Goal: Find specific page/section: Find specific page/section

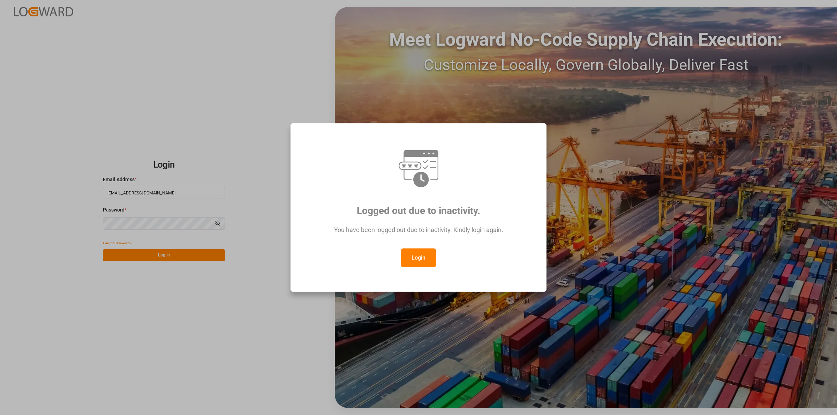
click at [419, 258] on button "Login" at bounding box center [418, 258] width 35 height 19
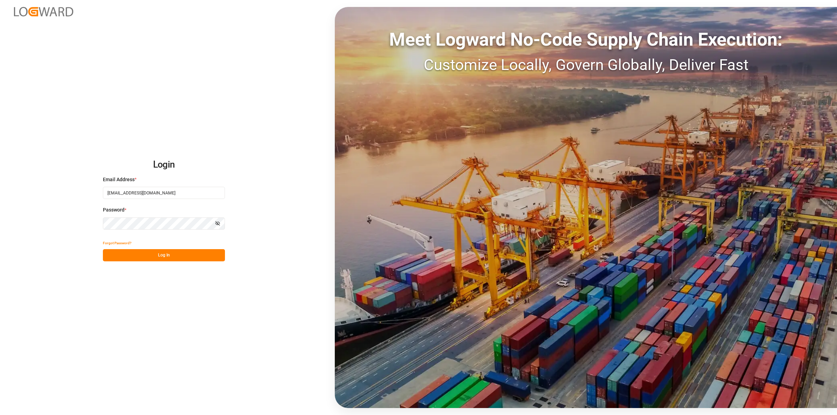
click at [212, 252] on button "Log In" at bounding box center [164, 255] width 122 height 12
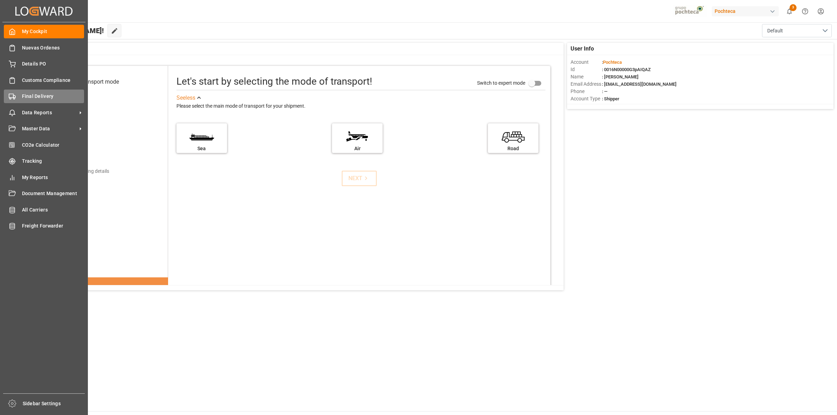
click at [18, 102] on div "Final Delivery Final Delivery" at bounding box center [44, 97] width 80 height 14
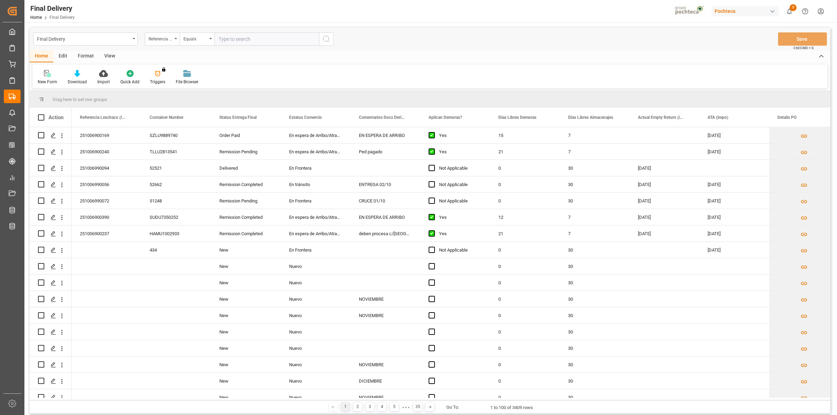
click at [111, 58] on div "View" at bounding box center [109, 57] width 21 height 12
click at [43, 77] on div "Default" at bounding box center [44, 77] width 24 height 15
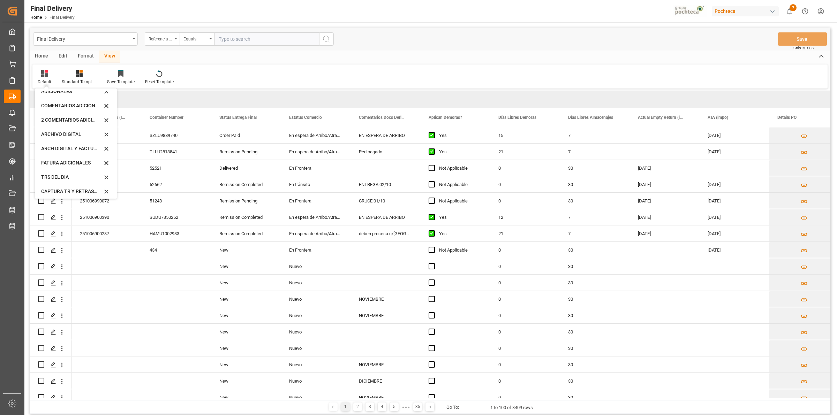
scroll to position [67, 0]
click at [67, 188] on div "CAPTURA TR Y RETRASO CON ENTREGA Y SUCURSAL" at bounding box center [71, 188] width 61 height 7
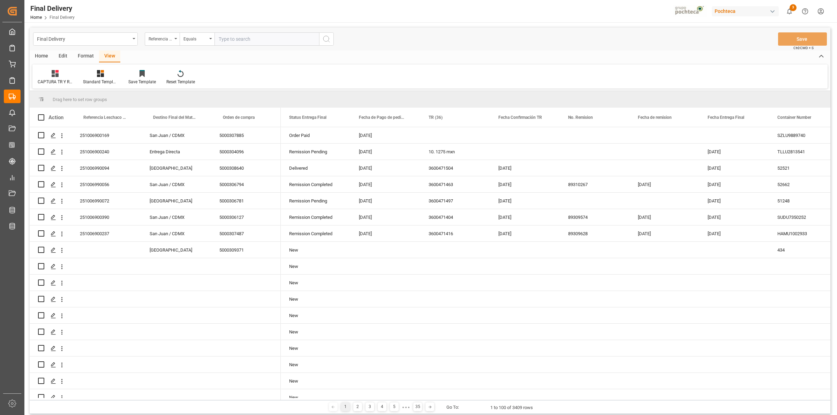
click at [86, 60] on div "Format" at bounding box center [85, 57] width 26 height 12
click at [83, 79] on div "Row Format" at bounding box center [80, 82] width 23 height 6
click at [89, 100] on div "DESTINO PARA REMI" at bounding box center [96, 98] width 46 height 7
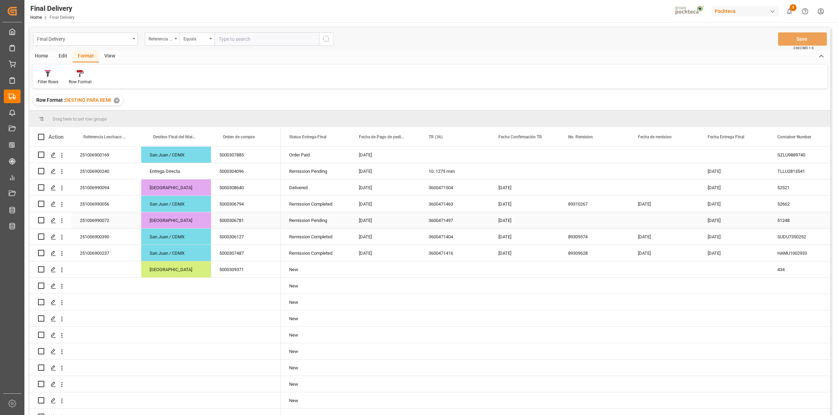
click at [573, 222] on div "Press SPACE to select this row." at bounding box center [594, 220] width 70 height 16
click at [575, 189] on div "Press SPACE to select this row." at bounding box center [594, 188] width 70 height 16
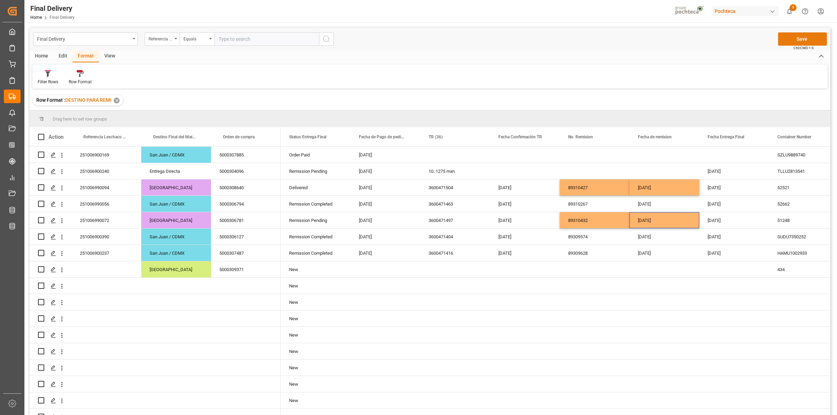
click at [810, 34] on button "Save" at bounding box center [802, 38] width 49 height 13
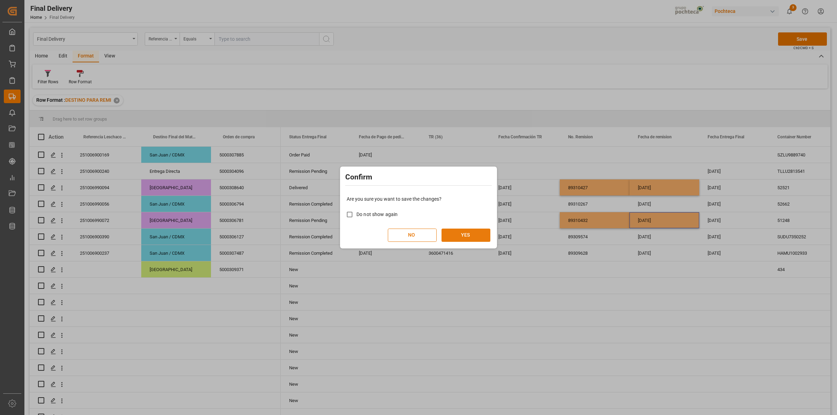
click at [469, 236] on button "YES" at bounding box center [465, 235] width 49 height 13
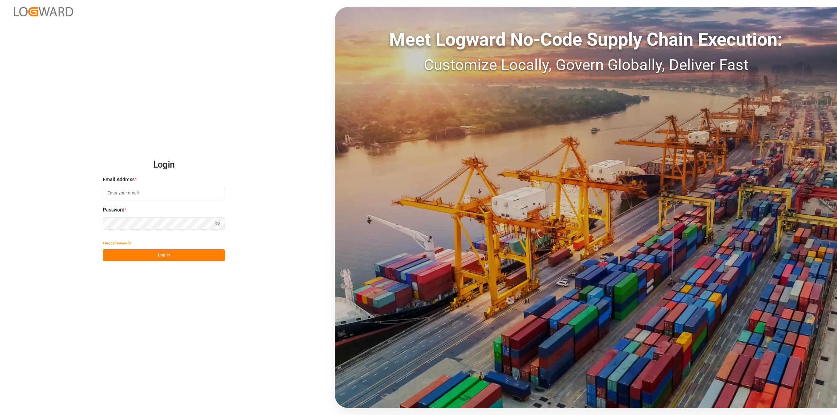
type input "[EMAIL_ADDRESS][DOMAIN_NAME]"
click at [168, 252] on button "Log In" at bounding box center [164, 255] width 122 height 12
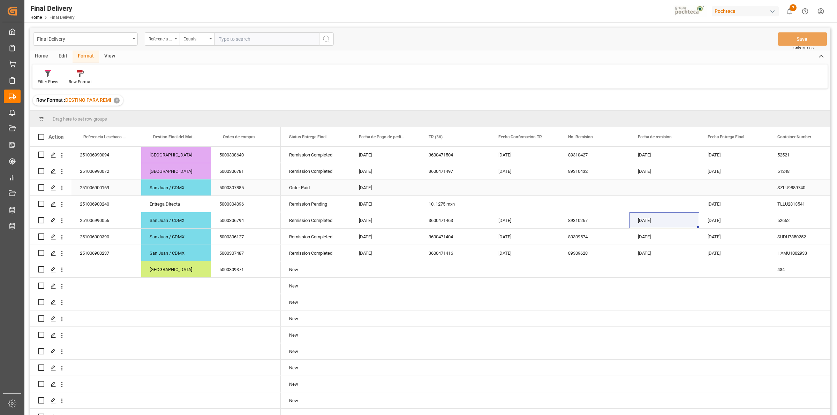
click at [541, 200] on div "Press SPACE to select this row." at bounding box center [525, 204] width 70 height 16
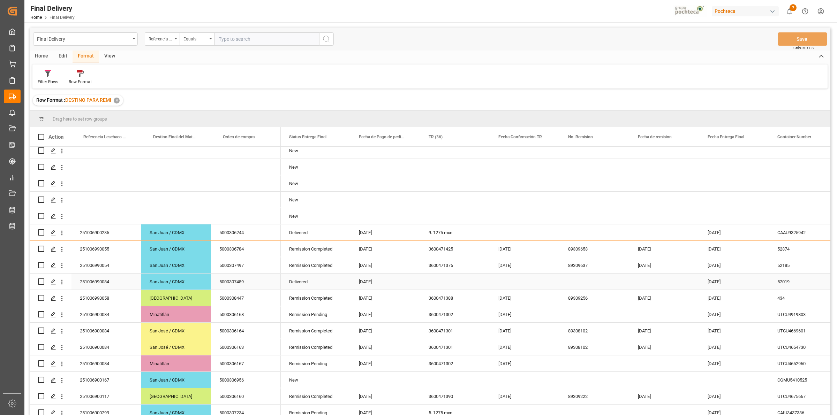
click at [439, 286] on div "Press SPACE to select this row." at bounding box center [455, 282] width 70 height 16
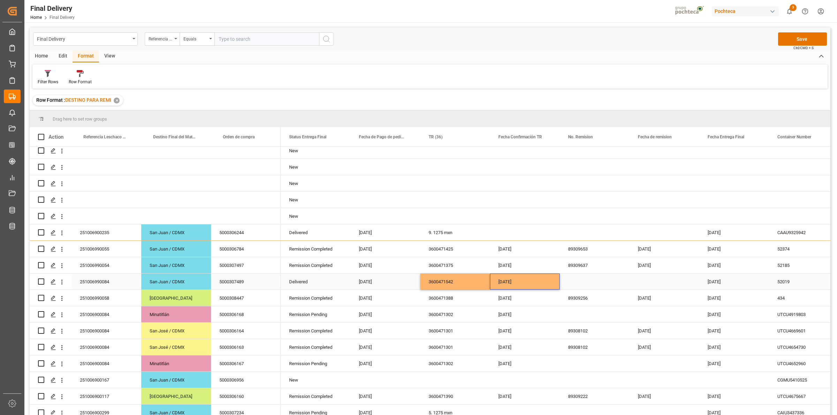
click at [592, 277] on div "Press SPACE to select this row." at bounding box center [594, 282] width 70 height 16
click at [795, 41] on button "Save" at bounding box center [802, 38] width 49 height 13
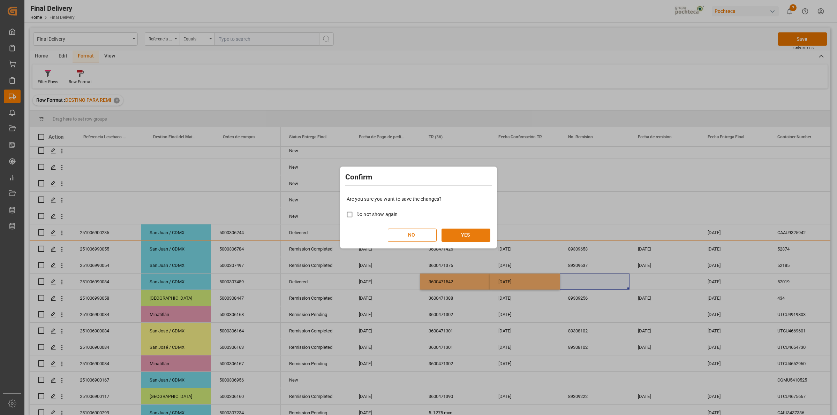
click at [455, 236] on button "YES" at bounding box center [465, 235] width 49 height 13
